Goal: Use online tool/utility: Utilize a website feature to perform a specific function

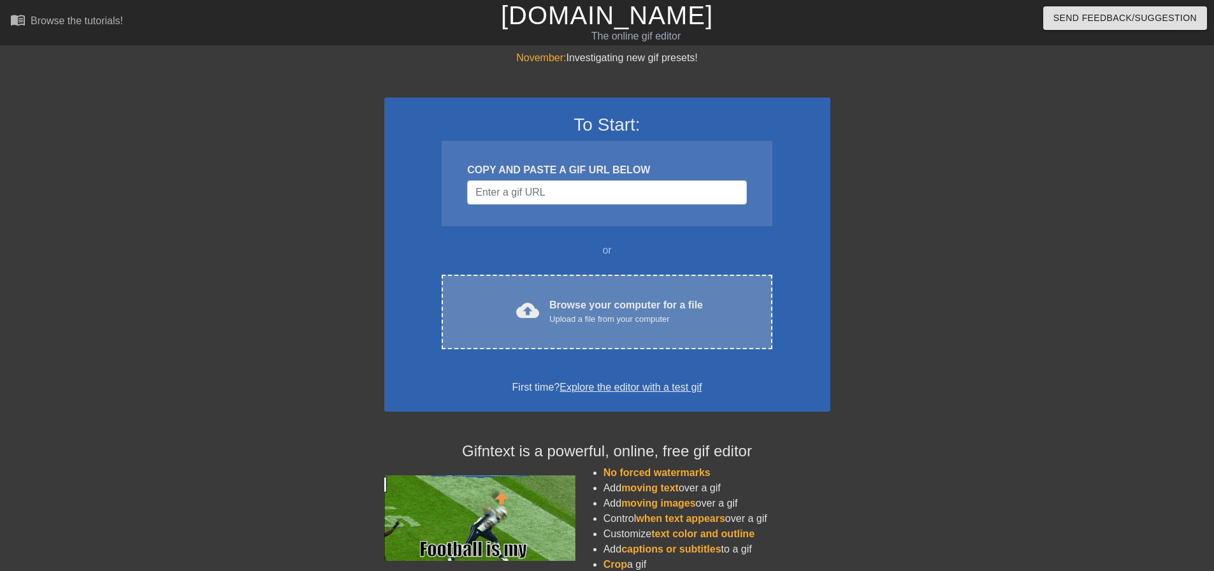
click at [605, 327] on div "cloud_upload Browse your computer for a file Upload a file from your computer C…" at bounding box center [607, 312] width 330 height 75
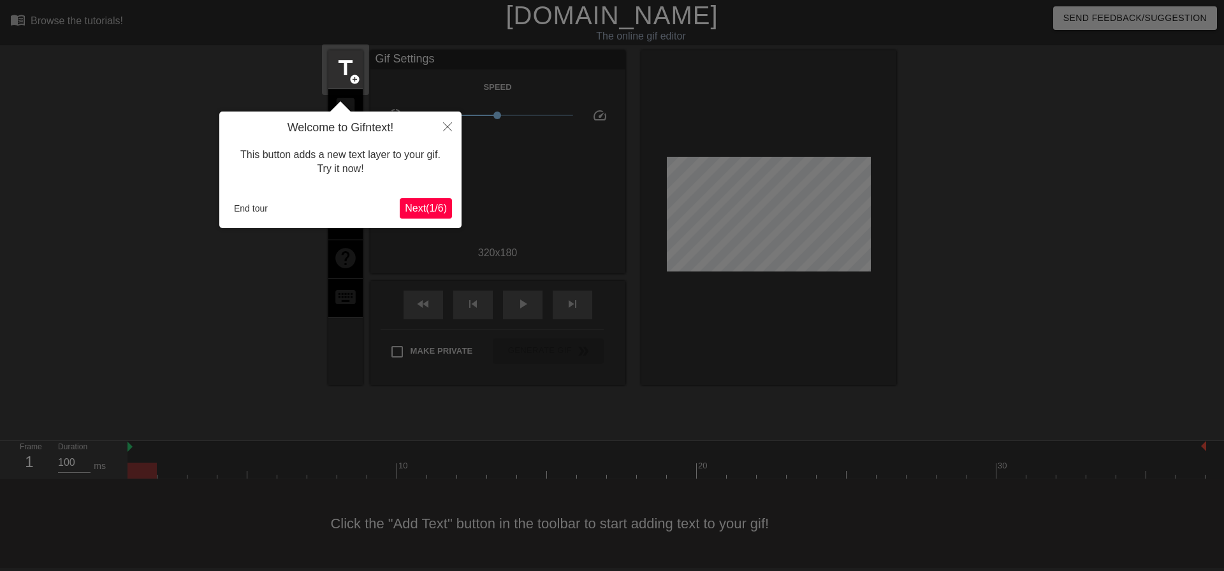
click at [248, 198] on div "Welcome to Gifntext! This button adds a new text layer to your gif. Try it now!…" at bounding box center [340, 170] width 242 height 117
click at [252, 210] on button "End tour" at bounding box center [251, 208] width 44 height 19
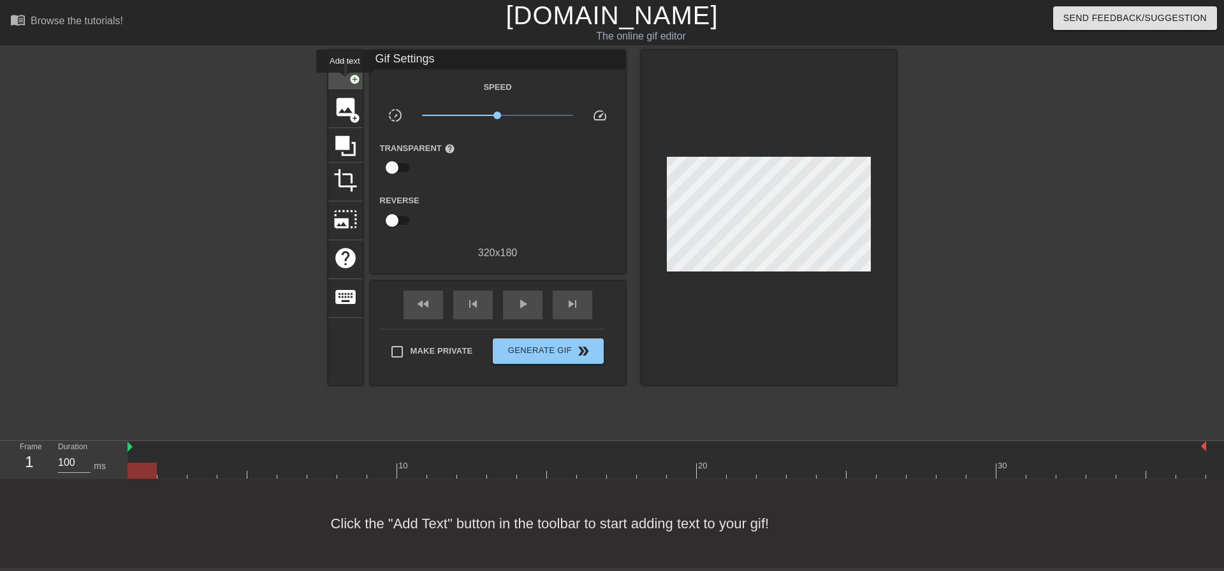
click at [345, 80] on span "title" at bounding box center [345, 68] width 24 height 24
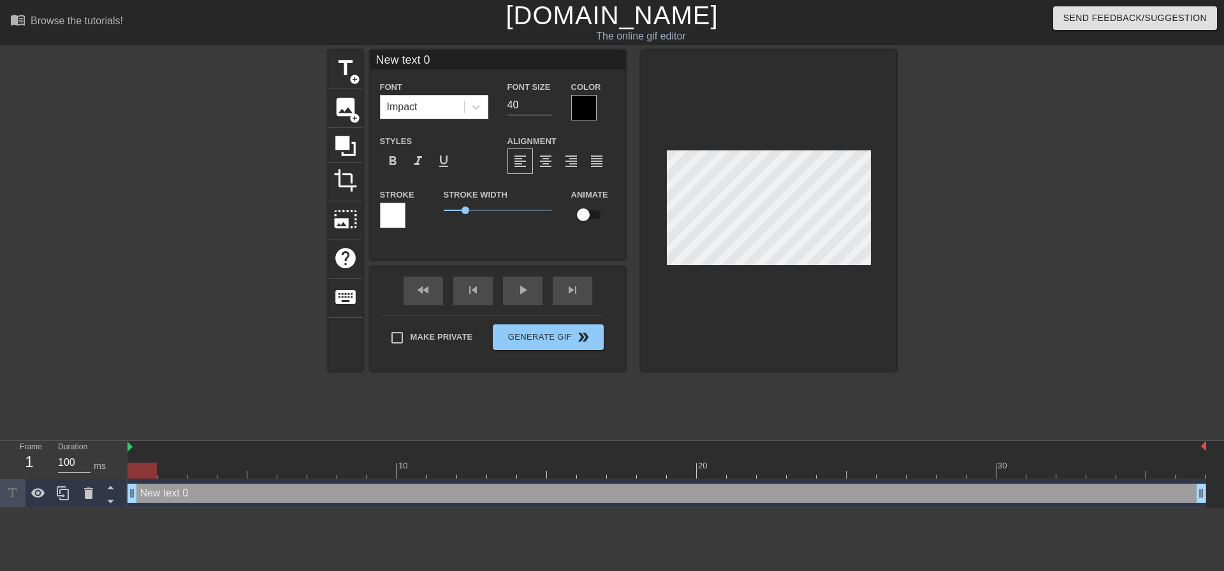
click at [579, 103] on div at bounding box center [583, 107] width 25 height 25
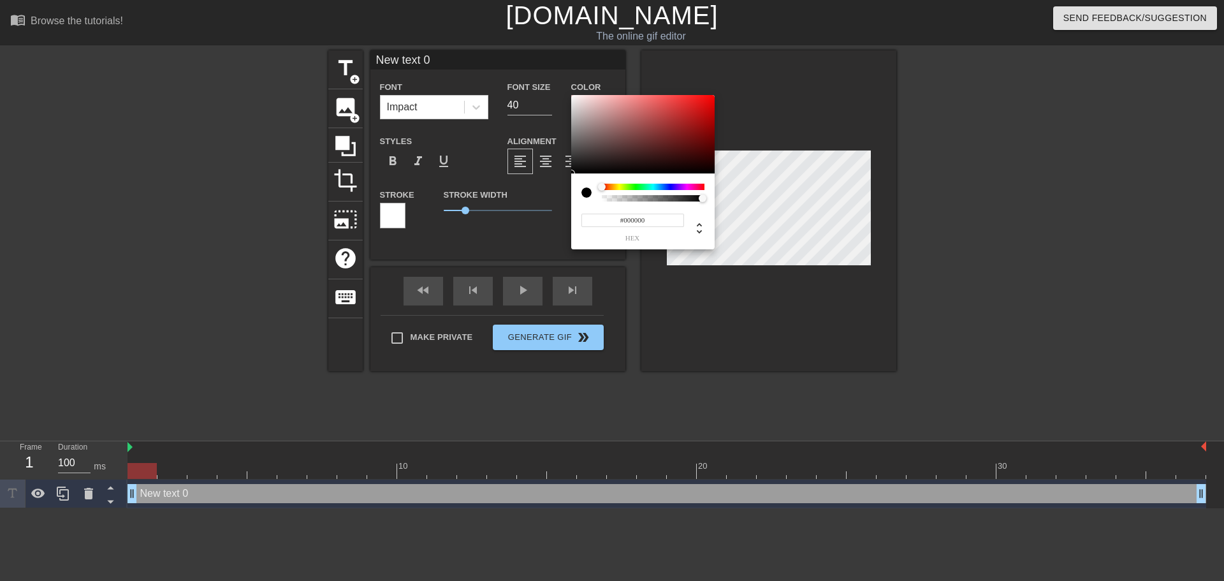
click at [649, 188] on div at bounding box center [653, 187] width 103 height 6
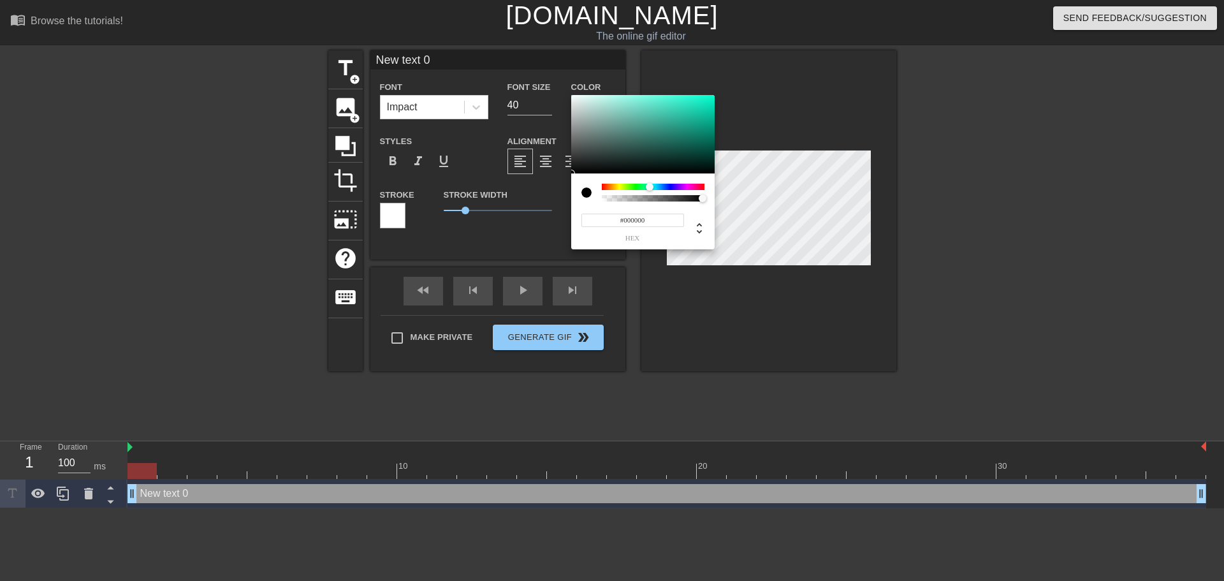
type input "#77CFBE"
click at [632, 110] on div at bounding box center [642, 134] width 143 height 79
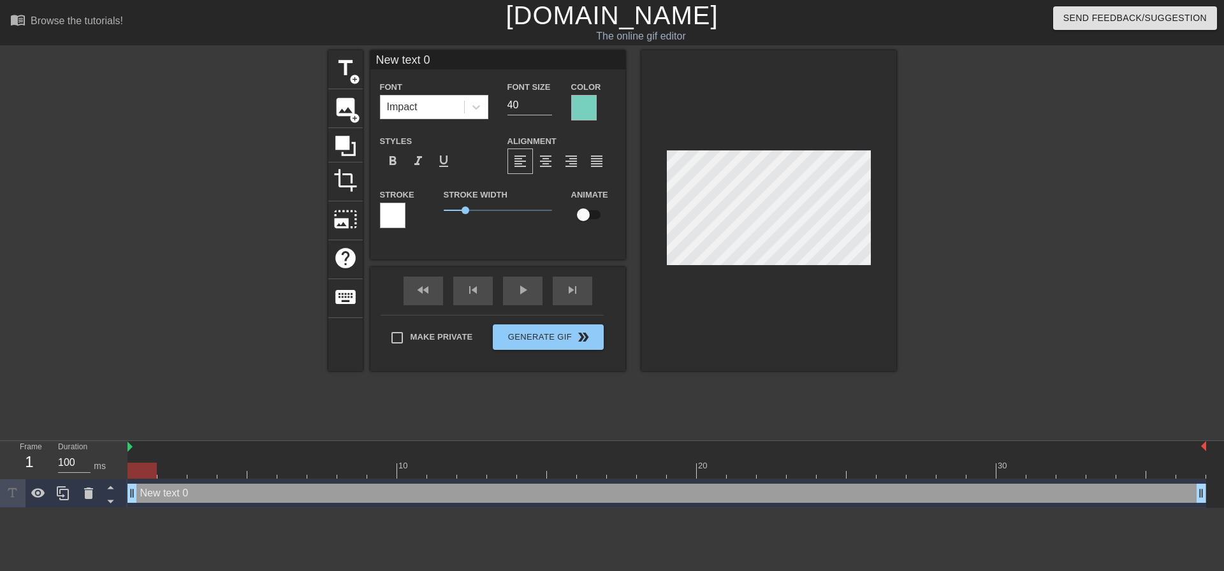
scroll to position [2, 1]
type input "T"
type textarea "T"
type input "Th"
type textarea "Th"
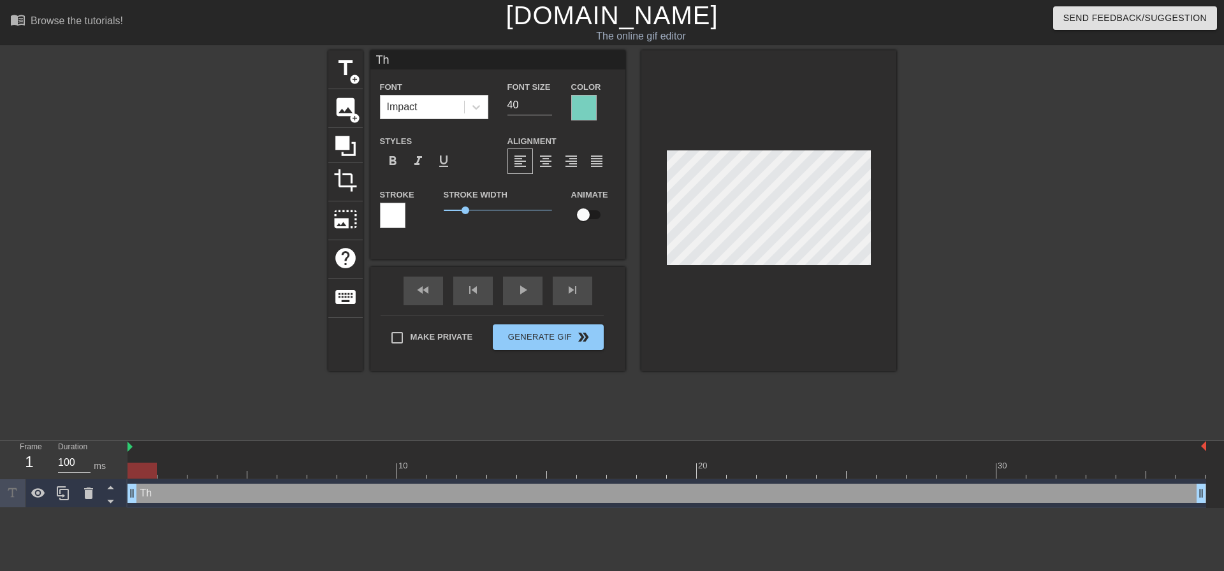
type input "Thu"
type textarea "Thu"
type input "Thur"
type textarea "Thur"
type input "Thurs"
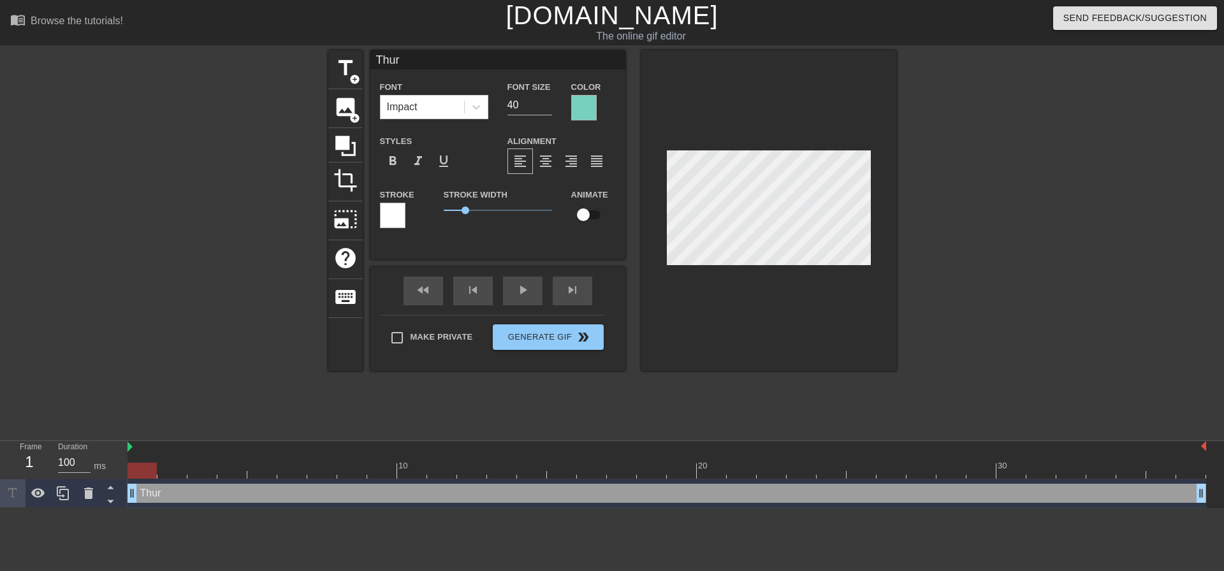
type textarea "Thurs"
type input "Thursd"
type textarea "Thursd"
type input "Thursda"
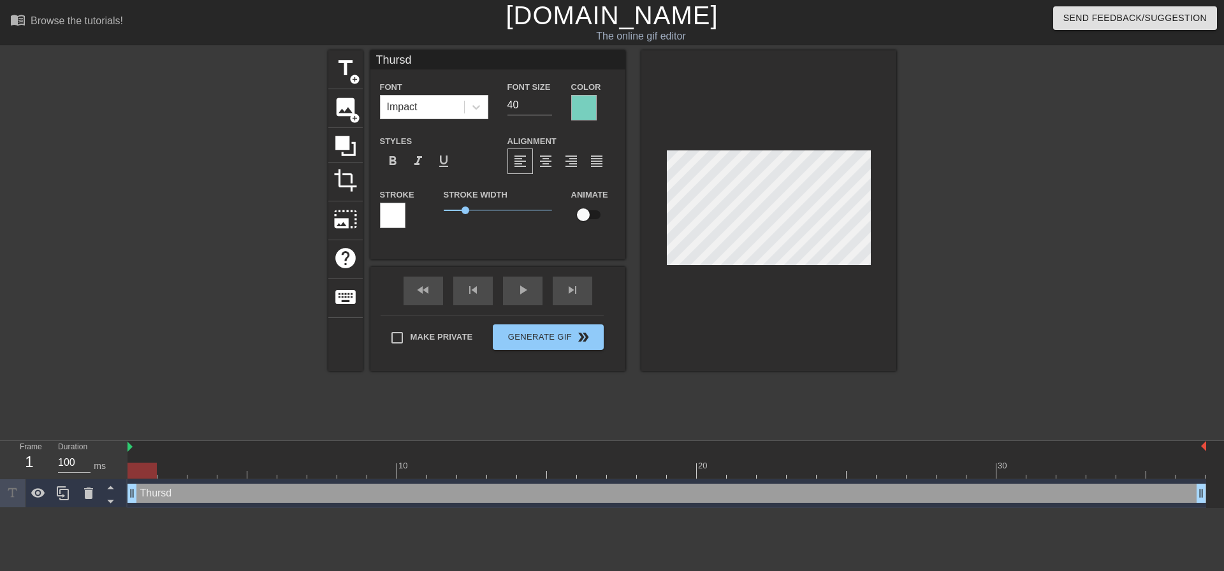
type textarea "Thursda"
type input "[DATE]"
type textarea "[DATE]"
click at [776, 314] on div at bounding box center [768, 210] width 255 height 321
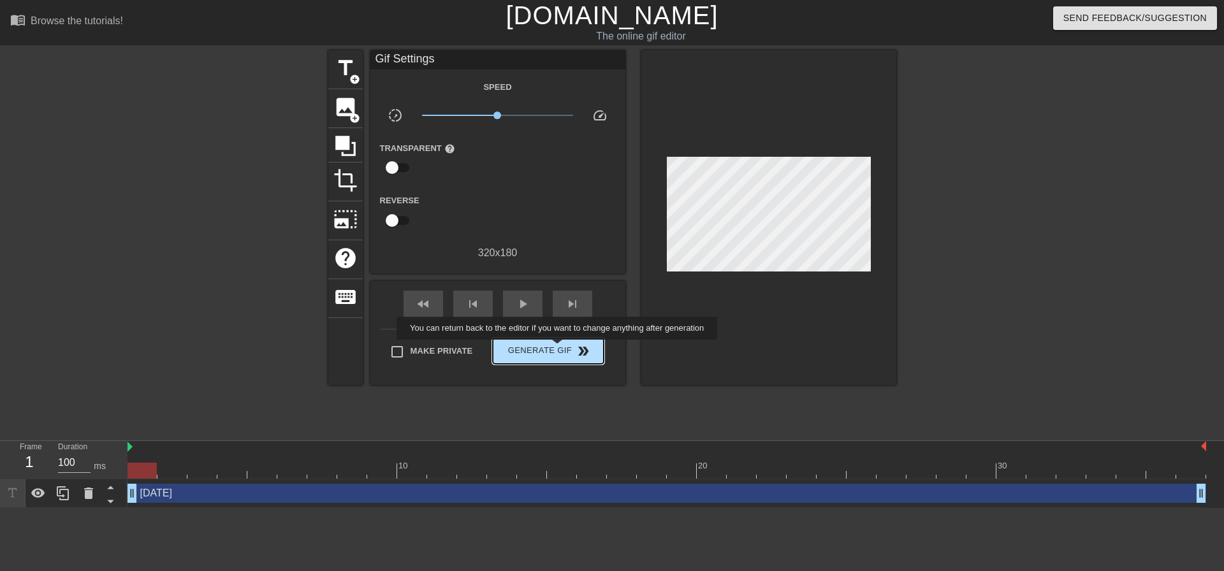
click at [558, 347] on span "Generate Gif double_arrow" at bounding box center [548, 351] width 100 height 15
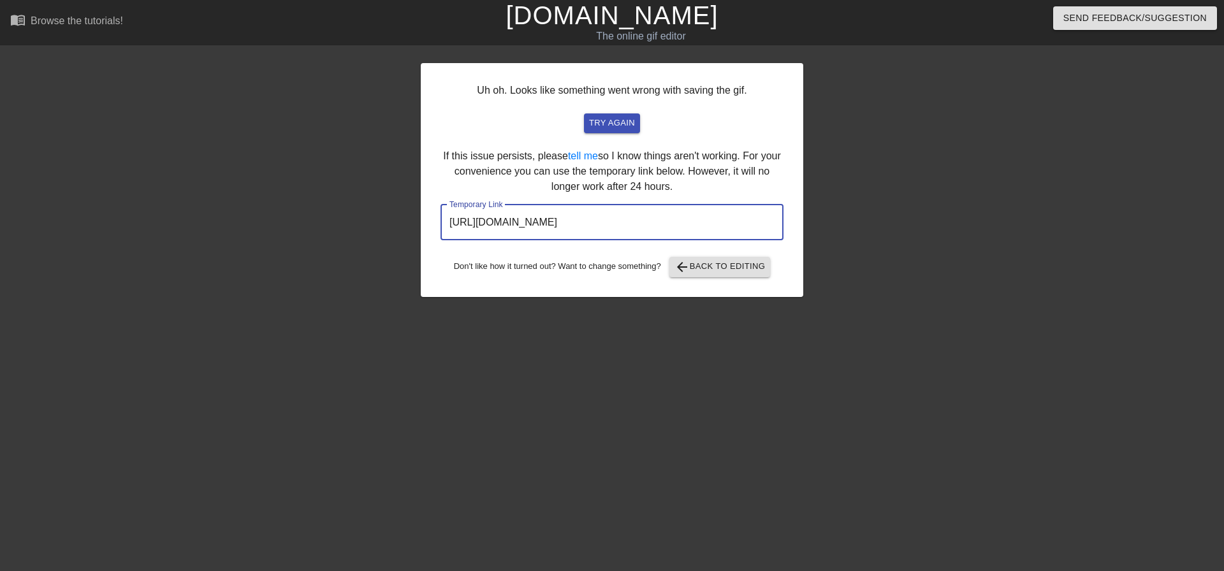
drag, startPoint x: 701, startPoint y: 224, endPoint x: 426, endPoint y: 215, distance: 275.5
click at [426, 215] on div "Uh oh. Looks like something went wrong with saving the gif. try again If this i…" at bounding box center [612, 180] width 382 height 234
